Goal: Information Seeking & Learning: Learn about a topic

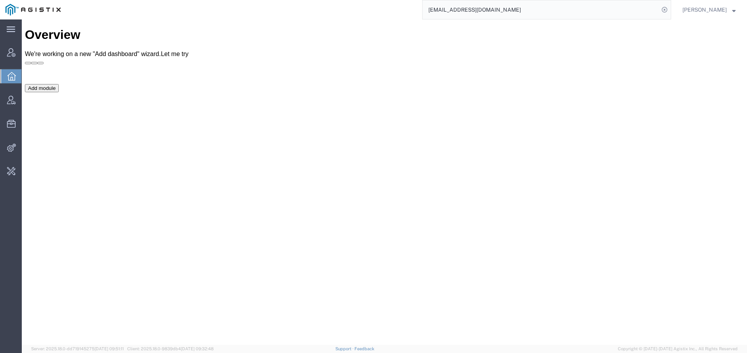
click at [537, 7] on input "cnover@pegasuslogistics.com" at bounding box center [541, 9] width 237 height 19
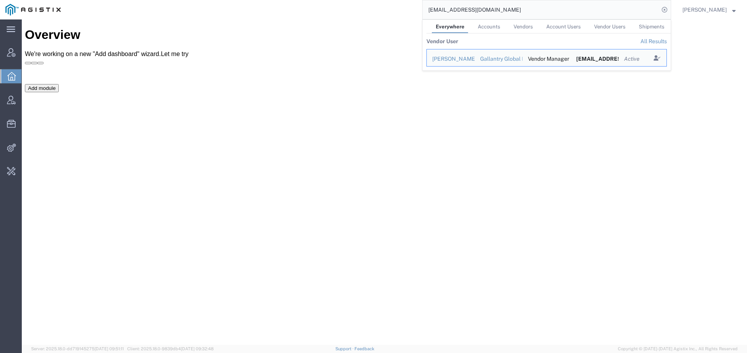
drag, startPoint x: 537, startPoint y: 7, endPoint x: 362, endPoint y: -5, distance: 175.5
click at [362, 0] on html "main_menu Created with Sketch. Collapse Menu Account Manager Overview Vendor Ma…" at bounding box center [373, 176] width 747 height 353
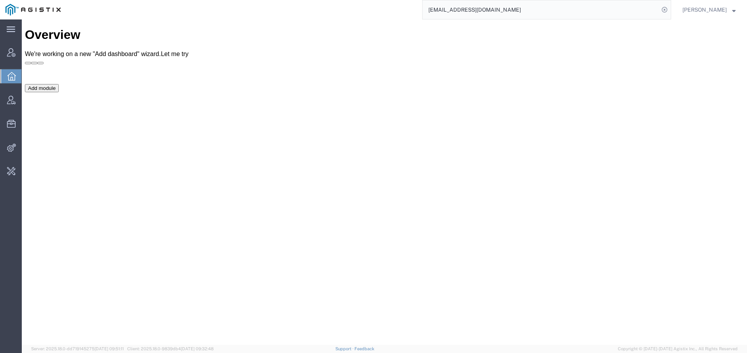
type input "d"
type input "ideaya"
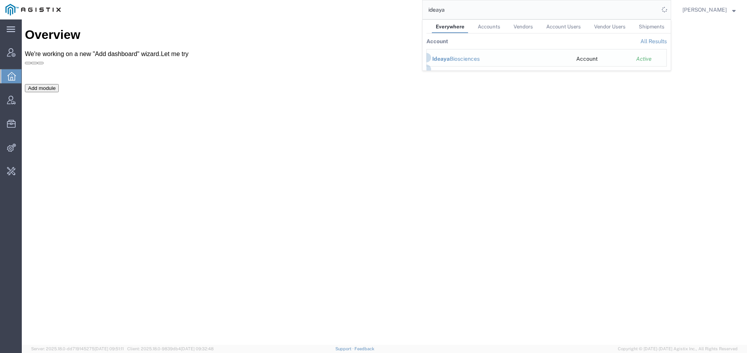
click at [451, 59] on div "Ideaya Biosciences" at bounding box center [498, 59] width 133 height 8
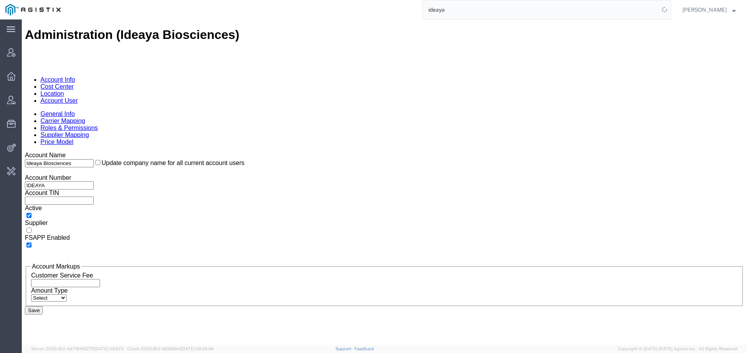
click at [85, 118] on link "Carrier Mapping" at bounding box center [62, 121] width 45 height 7
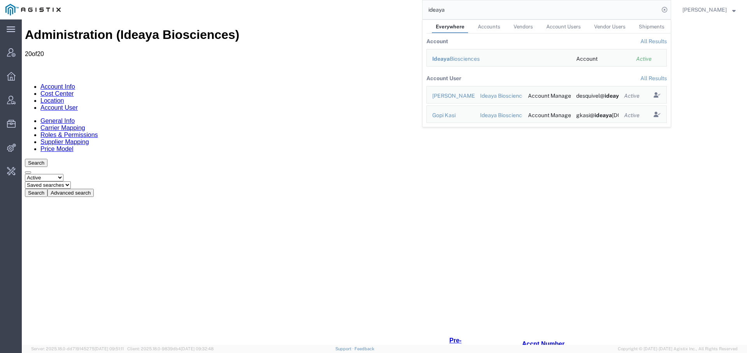
click at [262, 83] on ul "Account Info Cost Center Location Account User" at bounding box center [384, 97] width 719 height 28
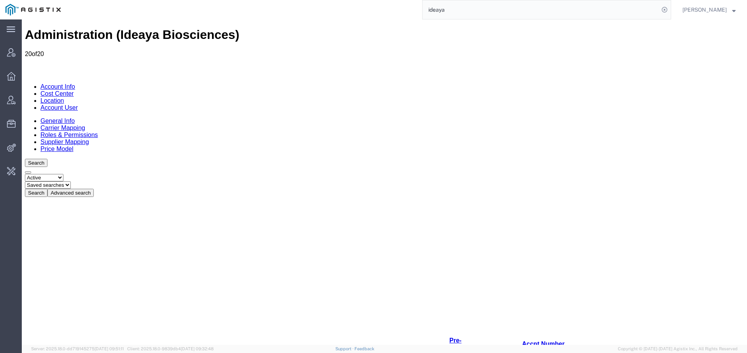
click at [63, 174] on select "Select status Active All Inactive" at bounding box center [44, 177] width 39 height 7
select select "ALL"
click at [25, 174] on select "Select status Active All Inactive" at bounding box center [44, 177] width 39 height 7
click at [47, 189] on button "Search" at bounding box center [36, 193] width 23 height 8
click at [78, 104] on link "Account User" at bounding box center [58, 107] width 37 height 7
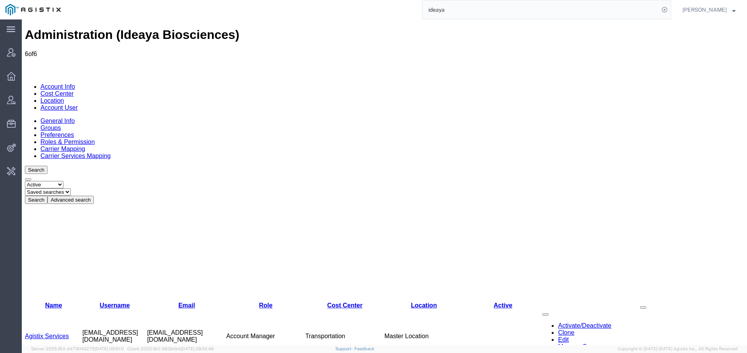
click at [44, 333] on link "Agistix Services" at bounding box center [47, 336] width 44 height 7
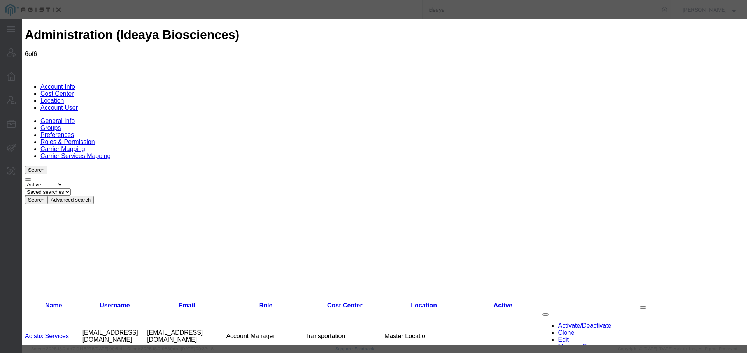
select select "COSTCENTER"
select select "2212358"
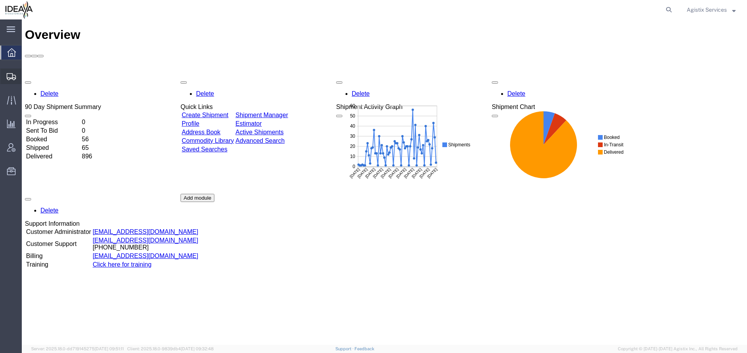
click at [14, 76] on icon at bounding box center [11, 76] width 9 height 7
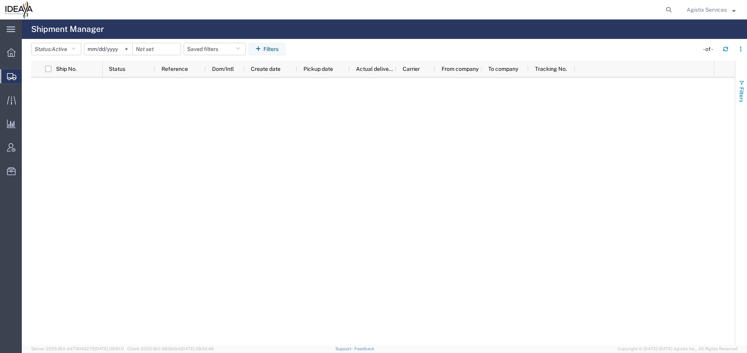
click at [743, 94] on span "Filters" at bounding box center [742, 94] width 6 height 15
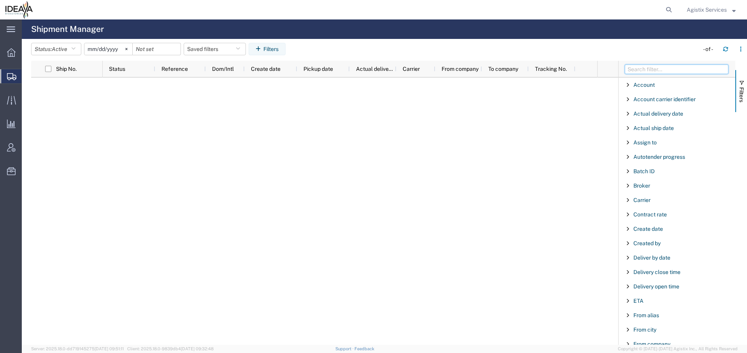
click at [648, 72] on input "Filter Columns Input" at bounding box center [677, 69] width 104 height 9
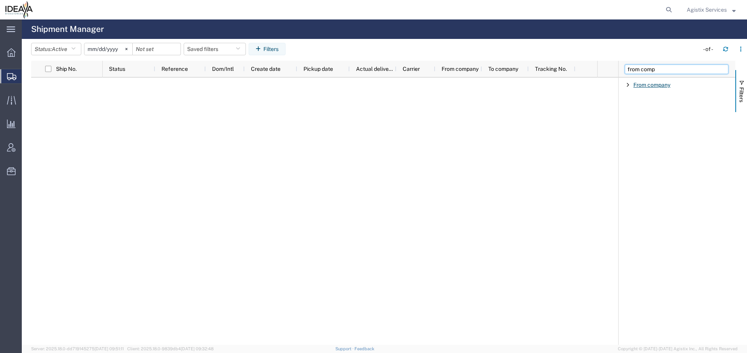
type input "from comp"
click at [654, 84] on span "From company" at bounding box center [652, 85] width 37 height 6
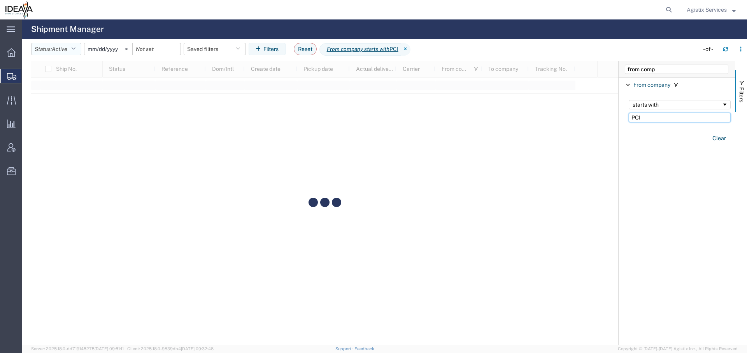
type input "PCI"
click at [67, 51] on span "Active" at bounding box center [60, 49] width 16 height 6
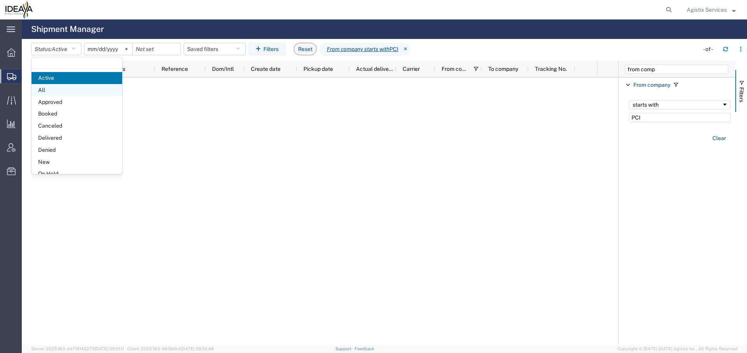
click at [65, 88] on span "All" at bounding box center [77, 90] width 91 height 12
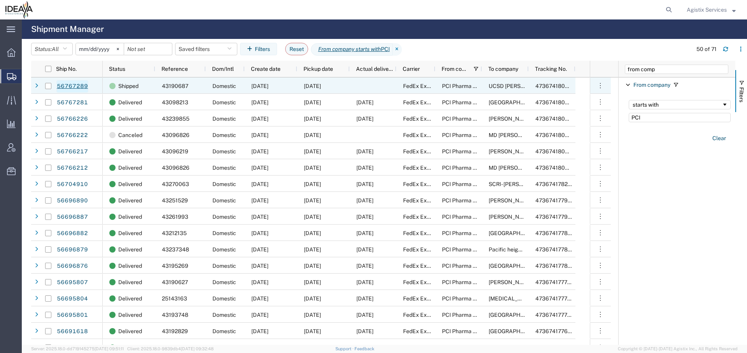
click at [76, 87] on link "56767289" at bounding box center [72, 86] width 32 height 12
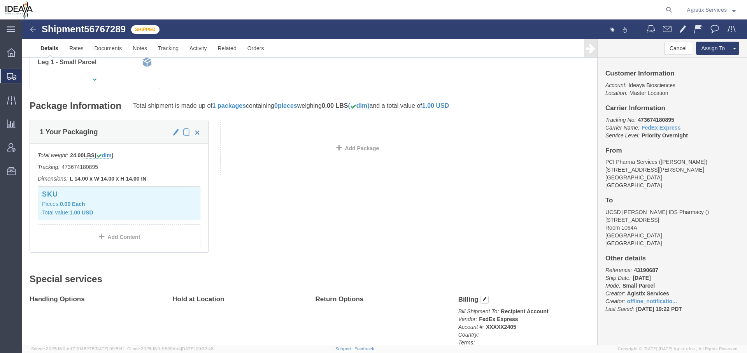
scroll to position [102, 0]
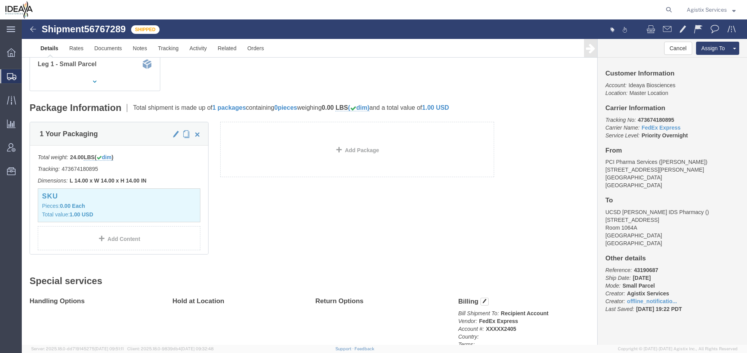
click at [8, 81] on div at bounding box center [11, 76] width 22 height 14
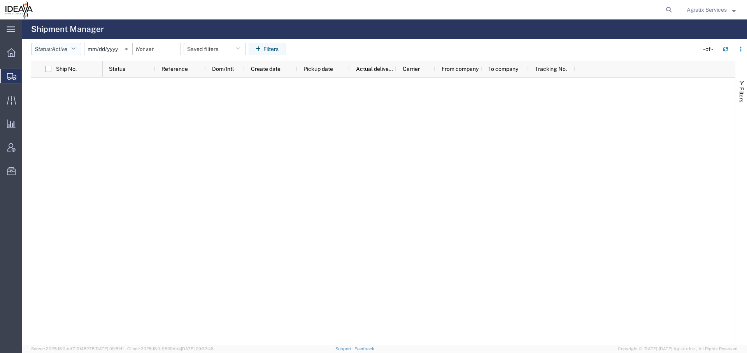
click at [65, 49] on span "Active" at bounding box center [60, 49] width 16 height 6
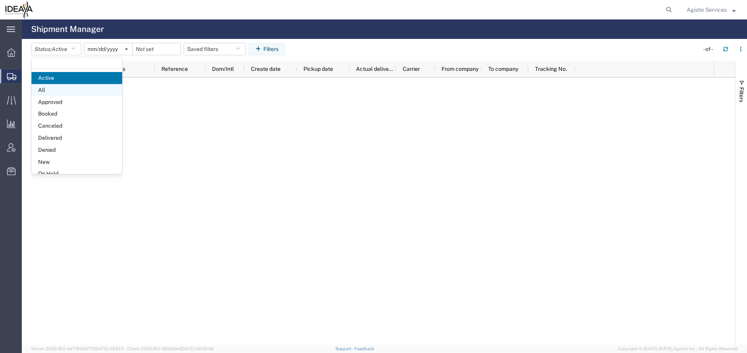
click at [58, 92] on span "All" at bounding box center [77, 90] width 91 height 12
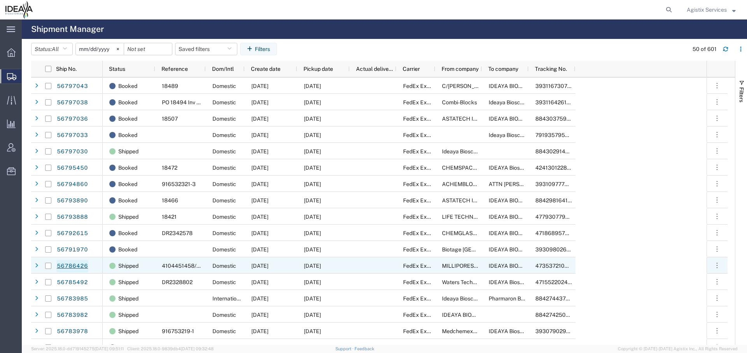
click at [78, 267] on link "56786426" at bounding box center [72, 266] width 32 height 12
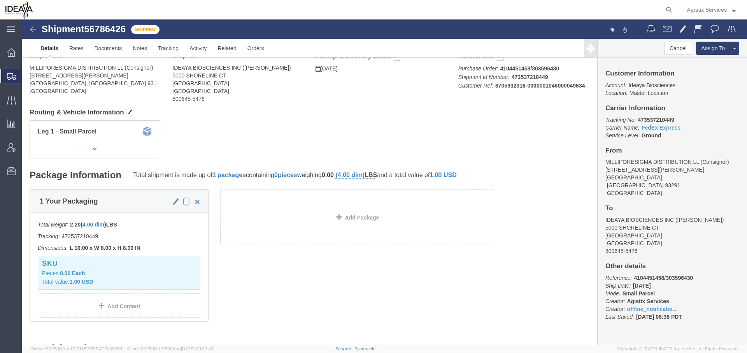
scroll to position [5, 0]
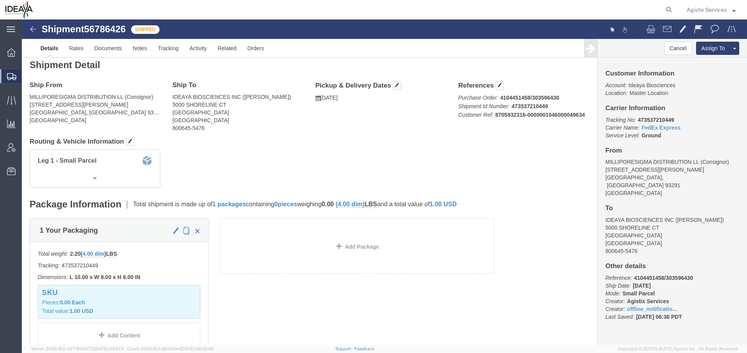
click div "Leg 1 - Small Parcel"
click at [12, 79] on icon at bounding box center [11, 76] width 9 height 7
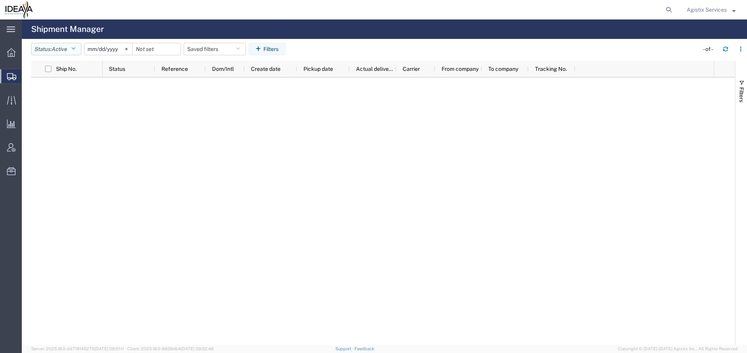
click at [70, 48] on button "Status: Active" at bounding box center [56, 49] width 50 height 12
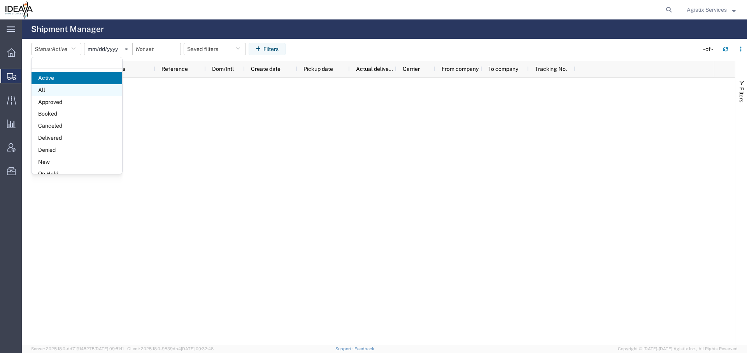
click at [60, 88] on span "All" at bounding box center [77, 90] width 91 height 12
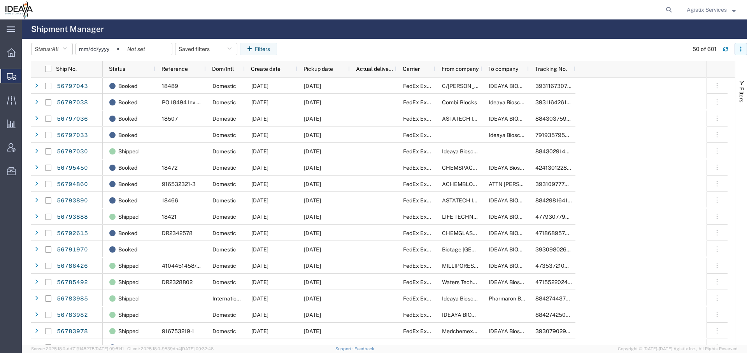
click at [741, 44] on button "button" at bounding box center [741, 49] width 12 height 12
click at [692, 100] on agx-table-column-manager-action "Manage columns" at bounding box center [700, 101] width 43 height 16
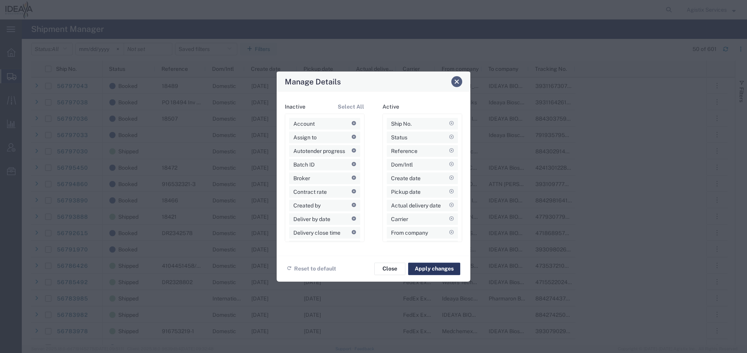
click at [453, 82] on button "Close" at bounding box center [456, 81] width 11 height 11
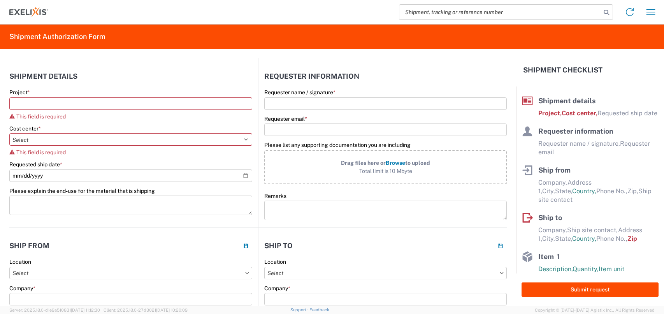
select select "US"
select select "KGS"
select select "USD"
select select "IN"
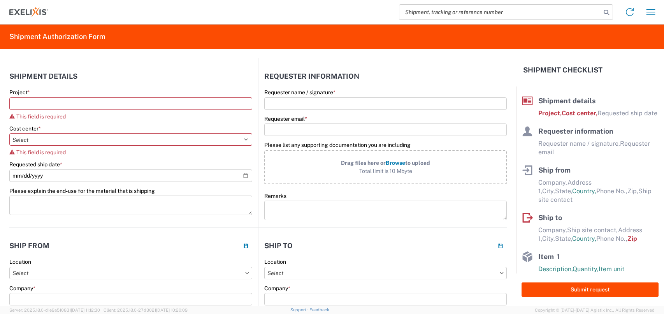
select select "EA"
select select "USD"
select select "US"
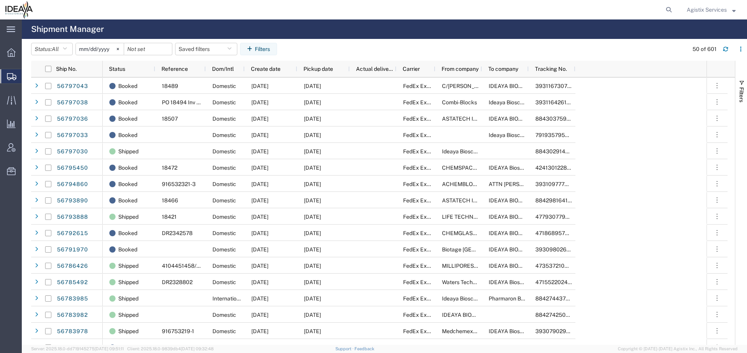
click at [739, 97] on span "Filters" at bounding box center [742, 94] width 6 height 15
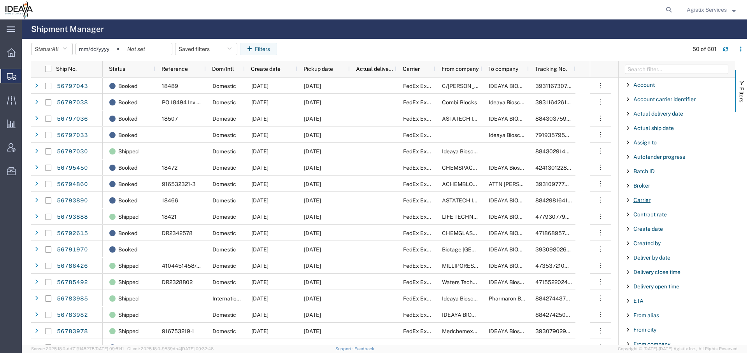
click at [646, 199] on span "Carrier" at bounding box center [642, 200] width 17 height 6
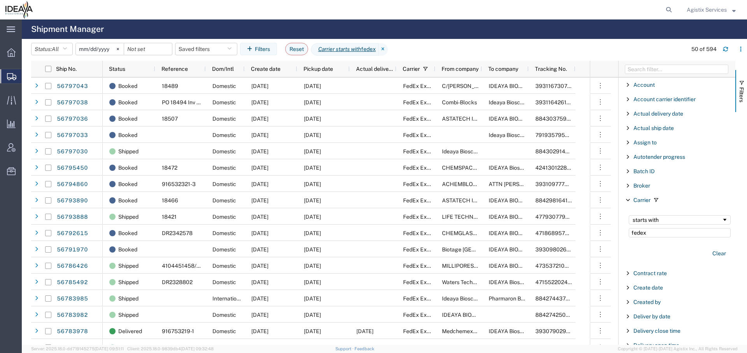
type input "fedex"
click at [465, 43] on agx-table-filter-chips "Status: All Active All Approved Booked Canceled Delivered Denied New On Hold Pe…" at bounding box center [357, 52] width 652 height 18
click at [724, 16] on div "Agistix Services" at bounding box center [711, 9] width 61 height 19
click at [720, 12] on span "Agistix Services" at bounding box center [707, 9] width 40 height 9
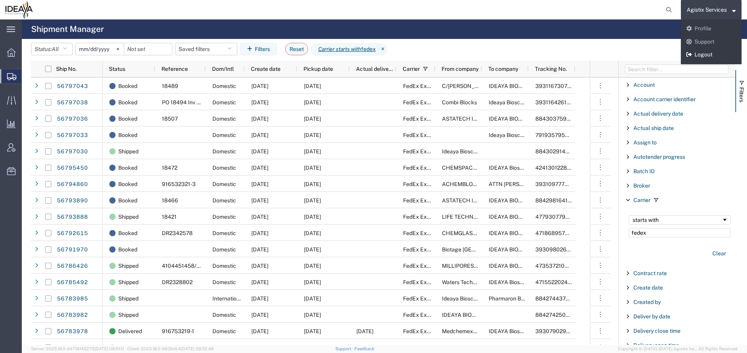
click at [702, 54] on link "Logout" at bounding box center [711, 54] width 61 height 13
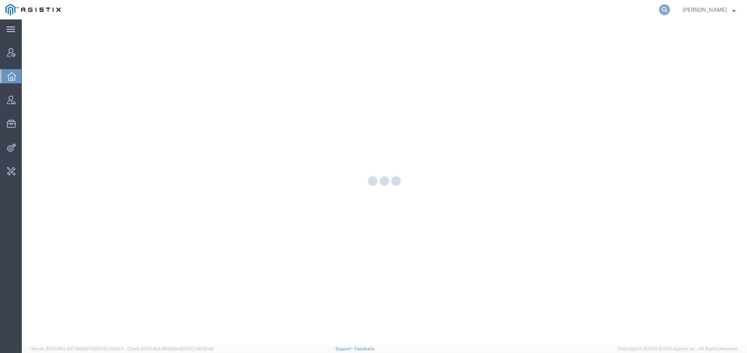
click at [659, 7] on icon at bounding box center [664, 9] width 11 height 11
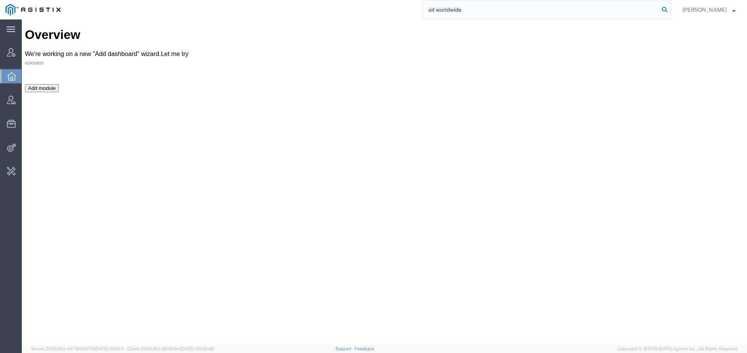
type input "ait worldwide"
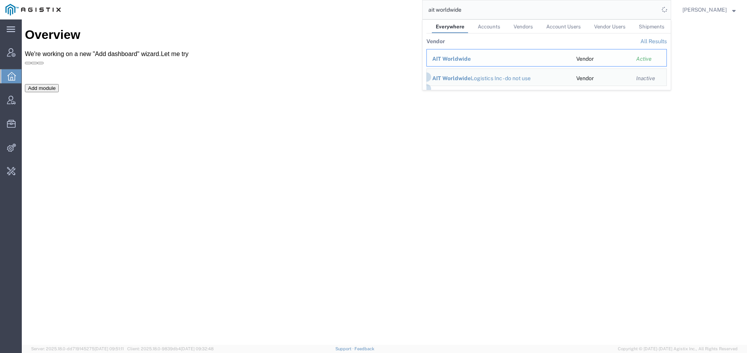
click at [445, 57] on span "AIT Worldwide" at bounding box center [451, 59] width 39 height 6
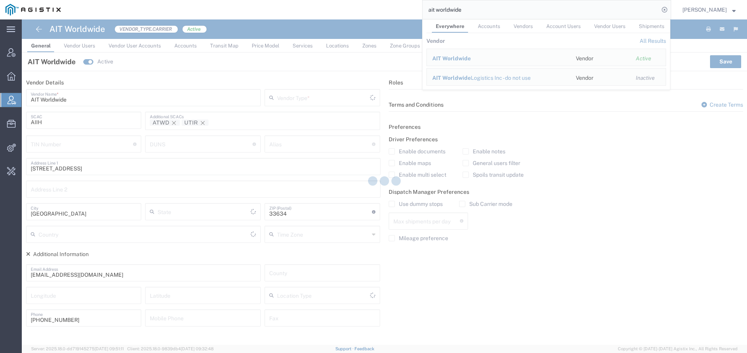
type input "Carrier"
type input "[US_STATE]"
type input "[GEOGRAPHIC_DATA]"
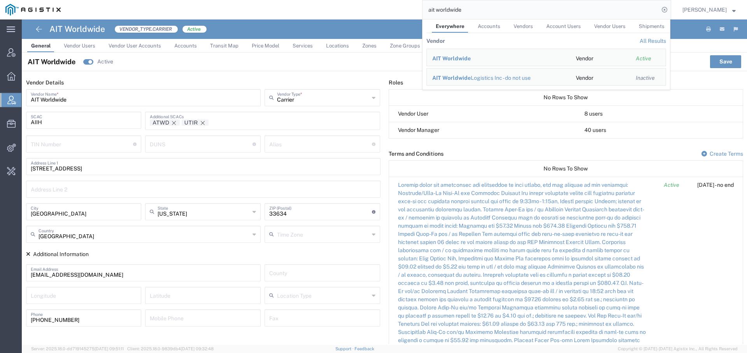
click at [298, 44] on span "Services" at bounding box center [303, 46] width 20 height 6
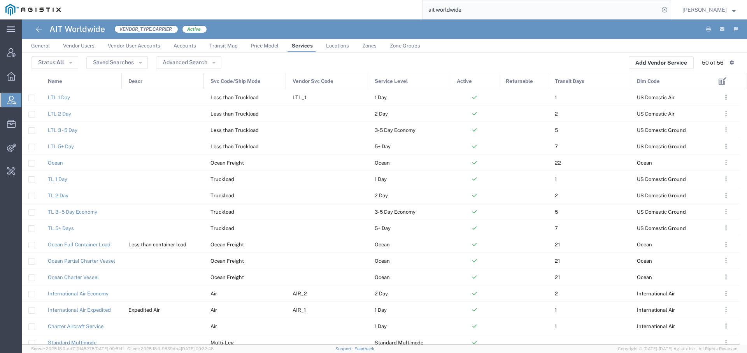
click at [314, 79] on span "Vendor Svc Code" at bounding box center [313, 81] width 41 height 16
